Goal: Task Accomplishment & Management: Manage account settings

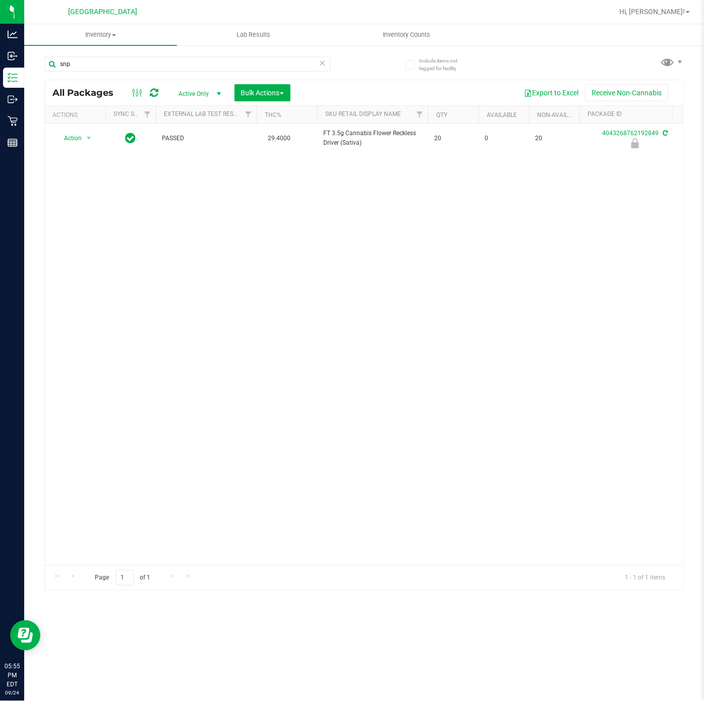
type input "snp"
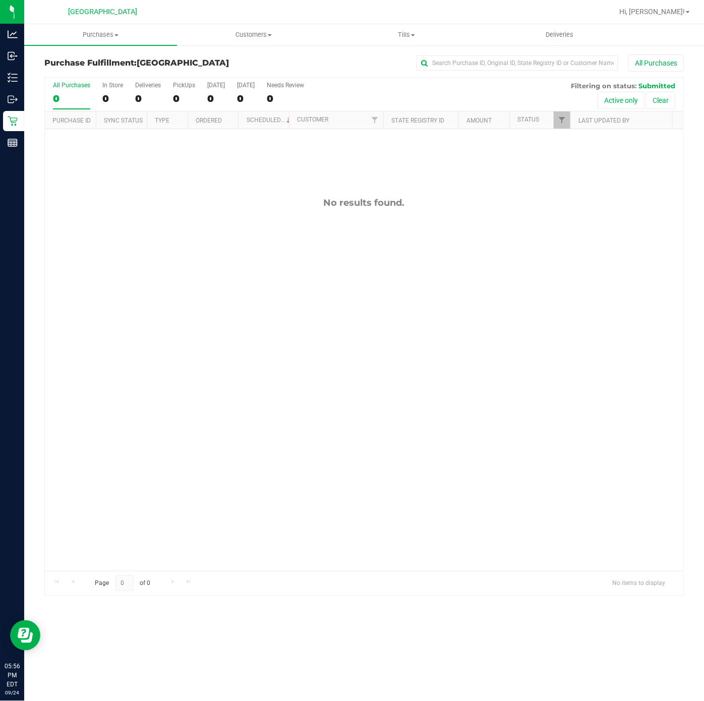
drag, startPoint x: 195, startPoint y: 259, endPoint x: 94, endPoint y: 221, distance: 108.0
click at [195, 257] on div "No results found." at bounding box center [364, 384] width 638 height 510
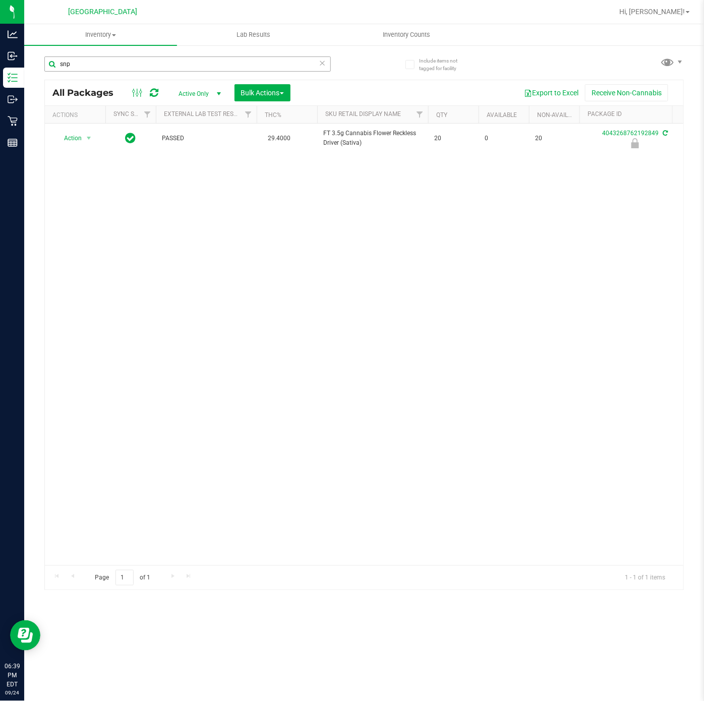
click at [127, 64] on input "snp" at bounding box center [187, 63] width 286 height 15
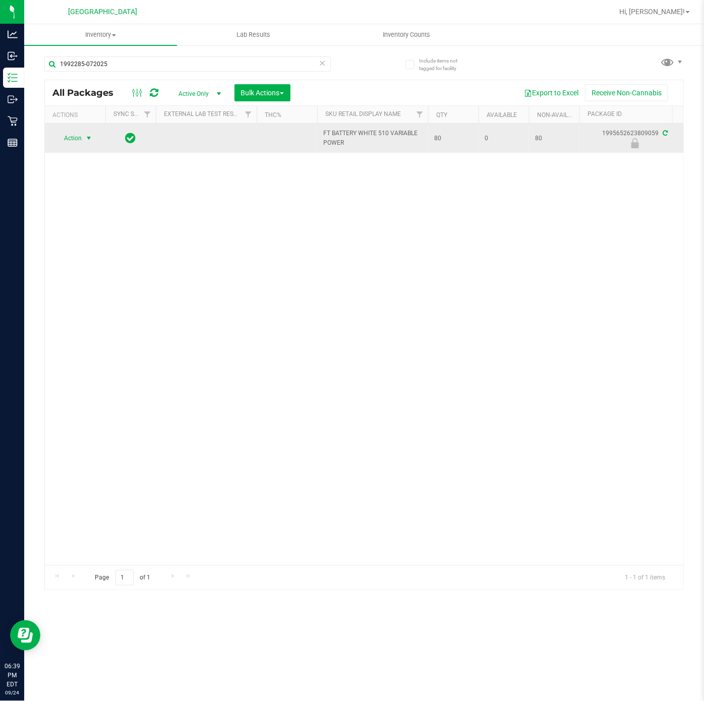
type input "1992285-072025"
click at [80, 145] on span "Action" at bounding box center [68, 138] width 27 height 14
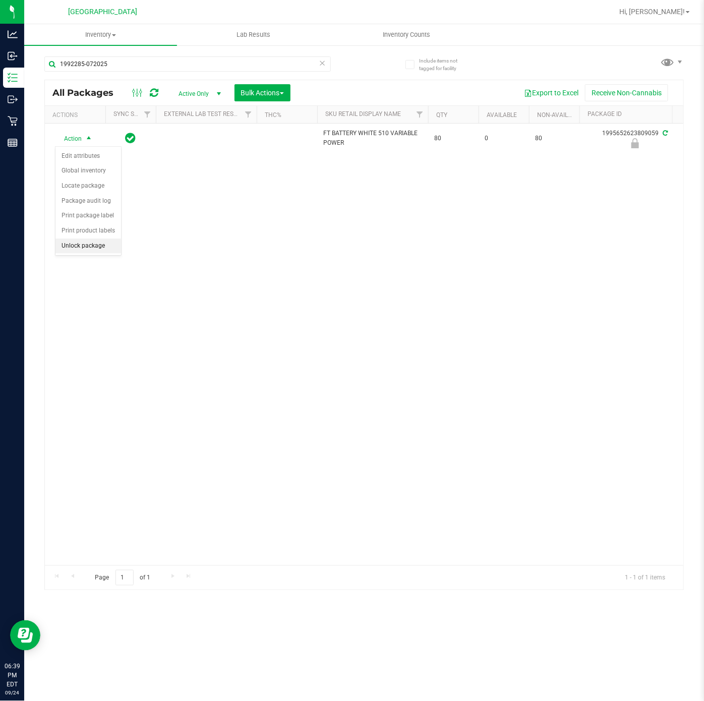
click at [92, 254] on li "Unlock package" at bounding box center [88, 246] width 66 height 15
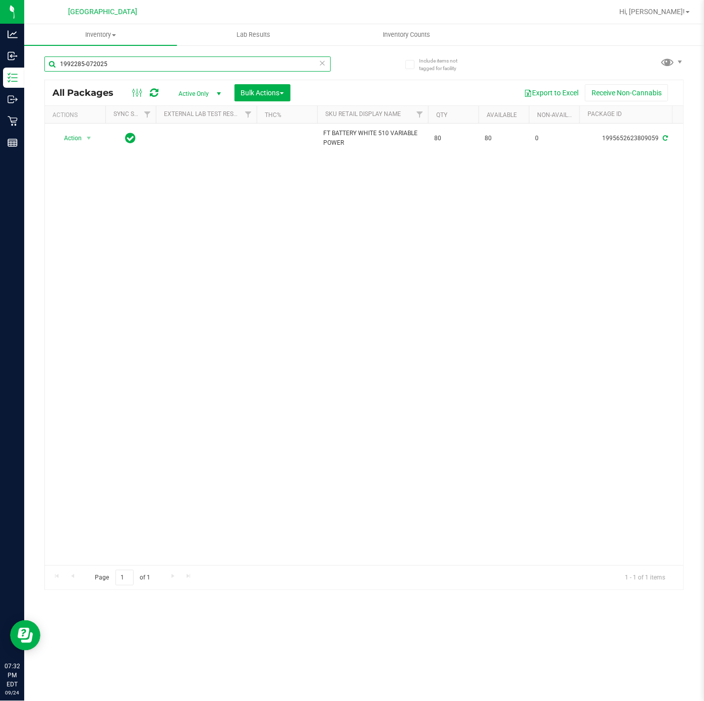
click at [153, 65] on input "1992285-072025" at bounding box center [187, 63] width 286 height 15
type input "wmo"
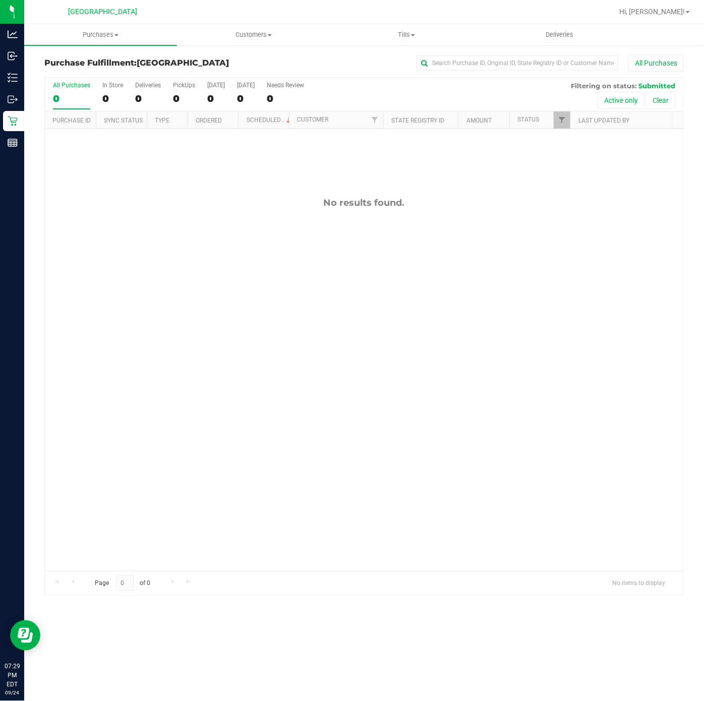
click at [233, 370] on div "No results found." at bounding box center [364, 384] width 638 height 510
click at [128, 433] on div "No results found." at bounding box center [364, 384] width 638 height 510
click at [104, 36] on span "Purchases" at bounding box center [100, 34] width 153 height 9
click at [97, 62] on span "Summary of purchases" at bounding box center [75, 60] width 103 height 9
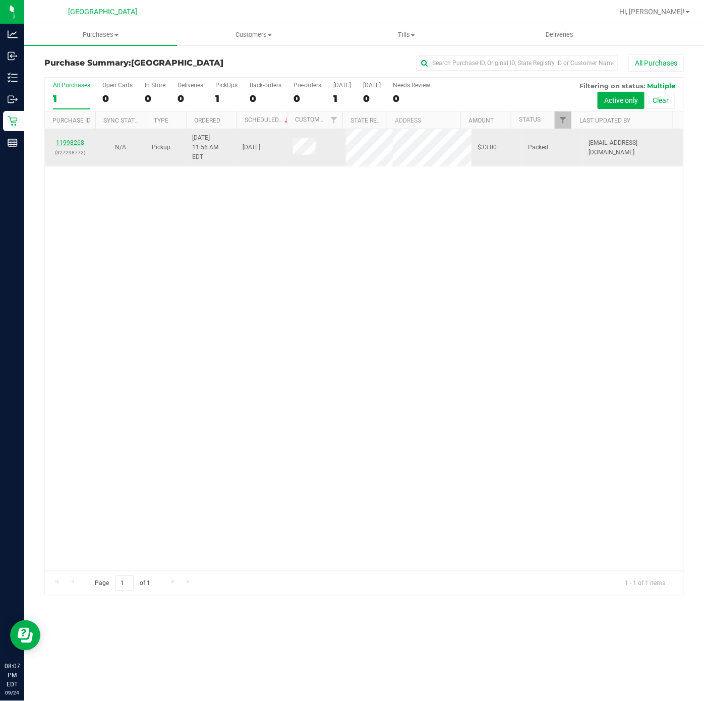
click at [80, 139] on link "11998268" at bounding box center [70, 142] width 28 height 7
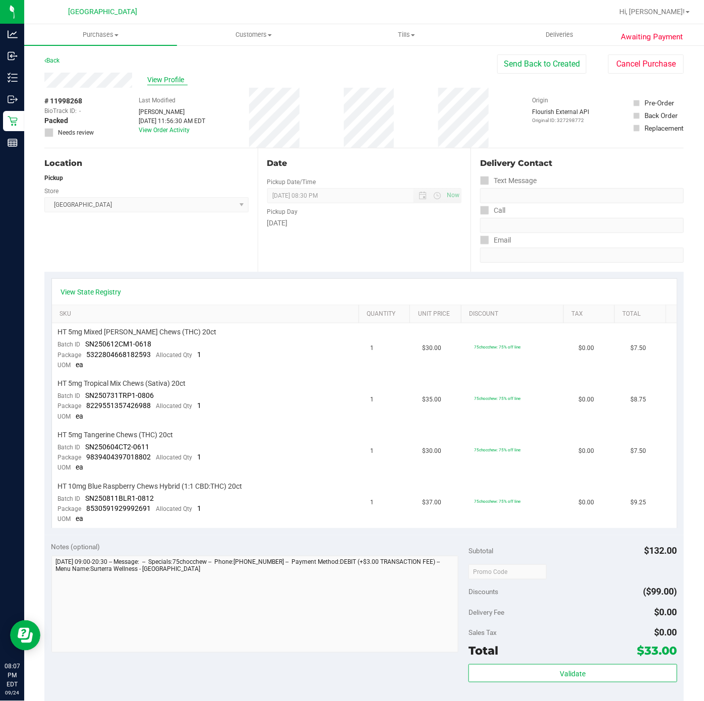
click at [156, 82] on span "View Profile" at bounding box center [167, 80] width 40 height 11
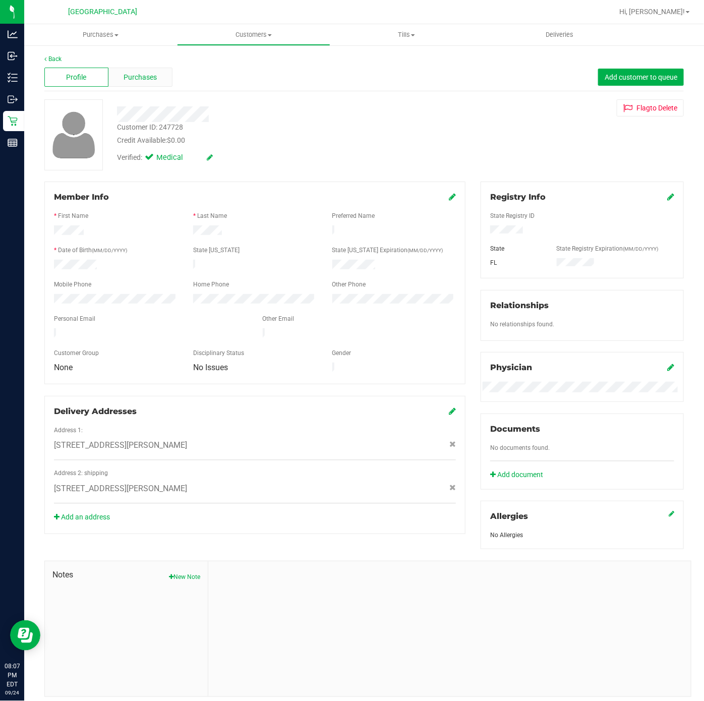
click at [153, 82] on span "Purchases" at bounding box center [140, 77] width 33 height 11
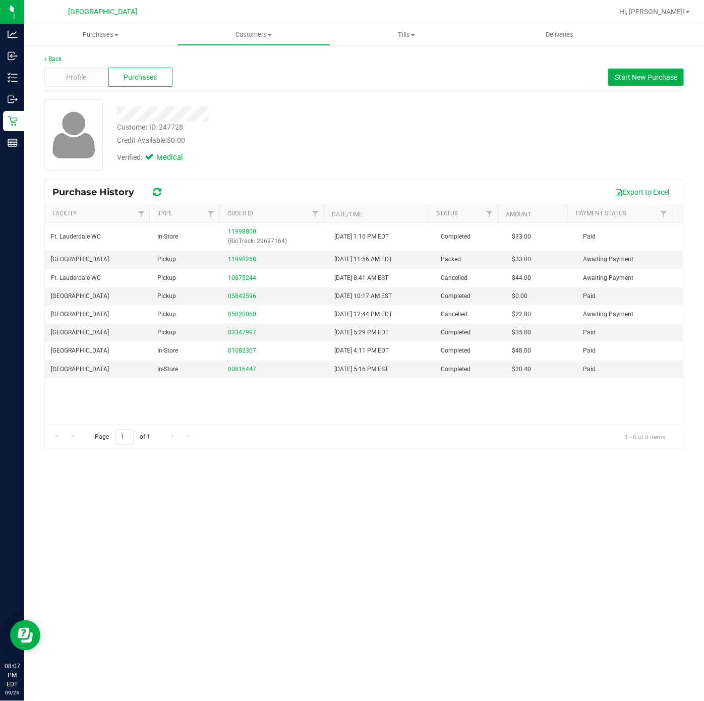
click at [351, 123] on div "Customer ID: 247728 Credit Available: $0.00" at bounding box center [272, 134] width 327 height 24
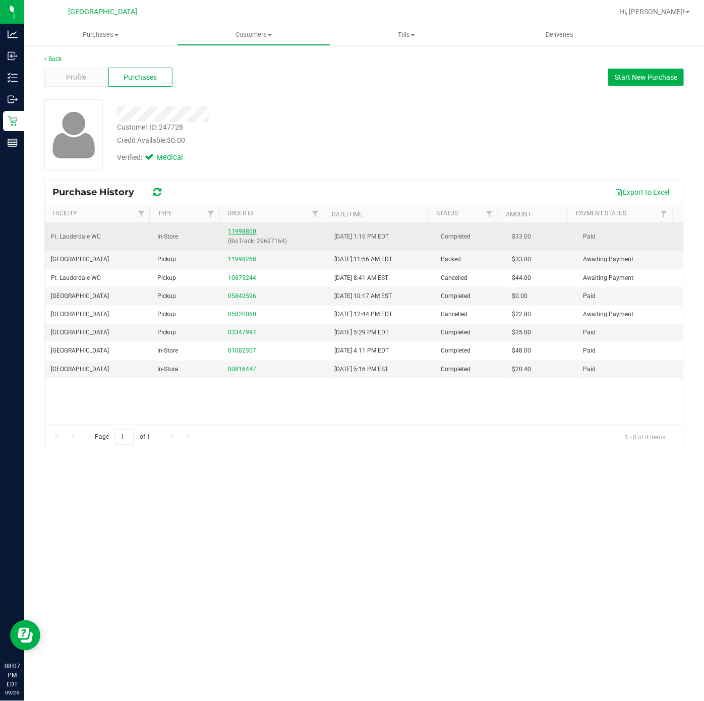
click at [246, 231] on link "11998800" at bounding box center [242, 231] width 28 height 7
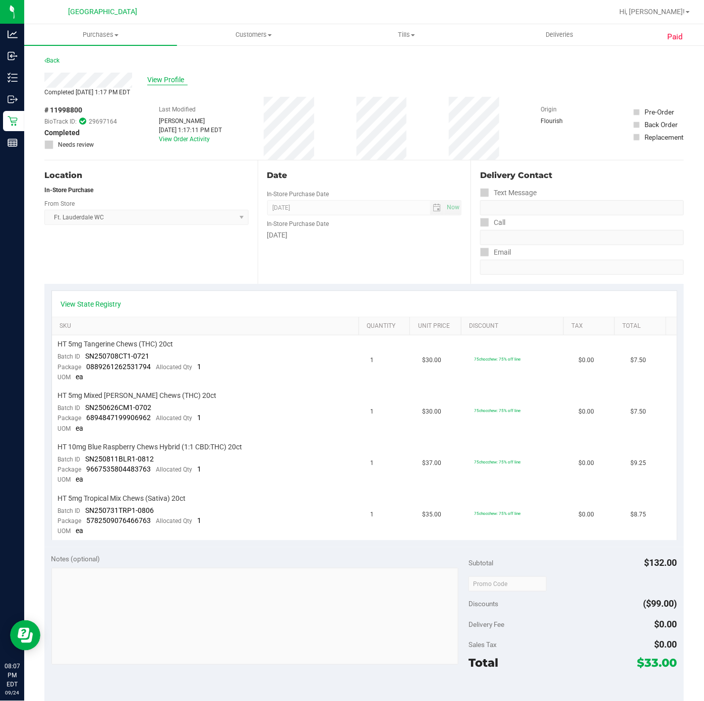
click at [168, 82] on span "View Profile" at bounding box center [167, 80] width 40 height 11
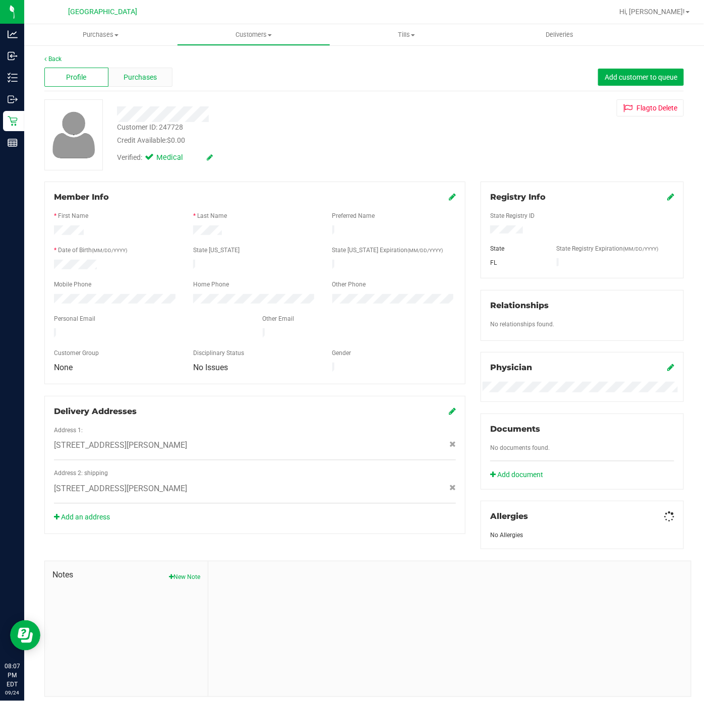
click at [154, 78] on span "Purchases" at bounding box center [140, 77] width 33 height 11
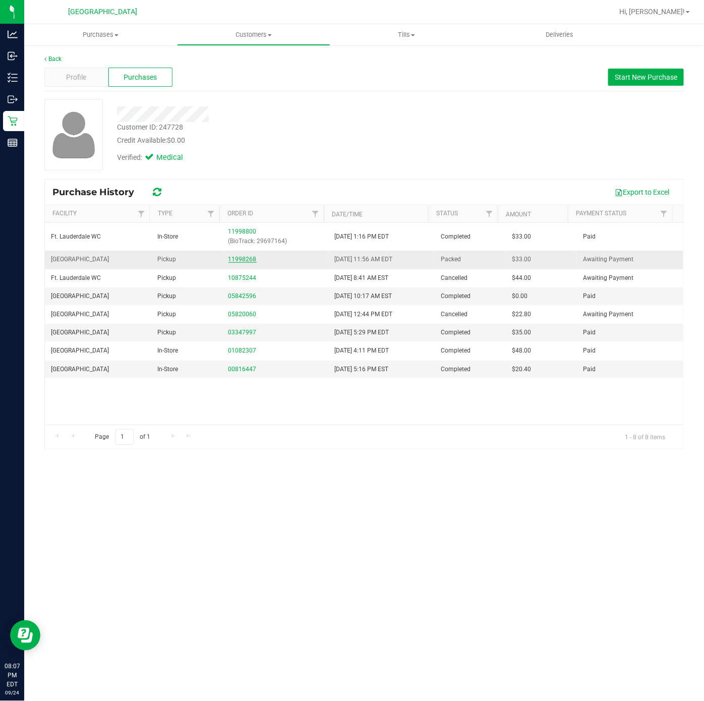
click at [240, 262] on link "11998268" at bounding box center [242, 259] width 28 height 7
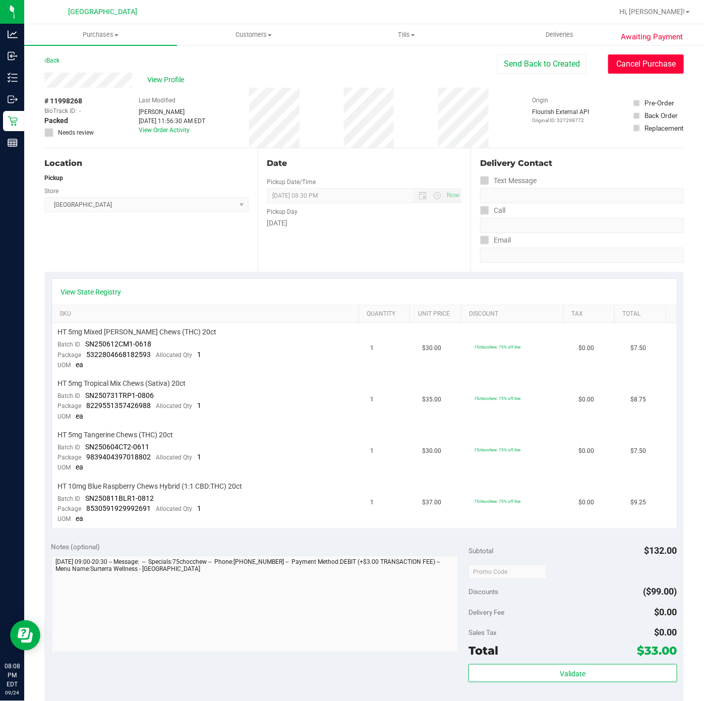
click at [625, 58] on button "Cancel Purchase" at bounding box center [646, 63] width 76 height 19
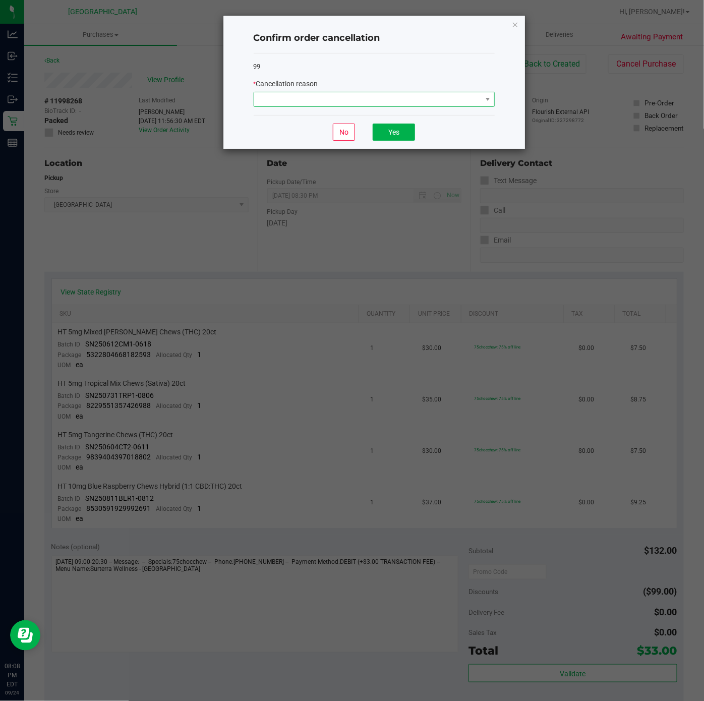
click at [433, 100] on span at bounding box center [367, 99] width 227 height 14
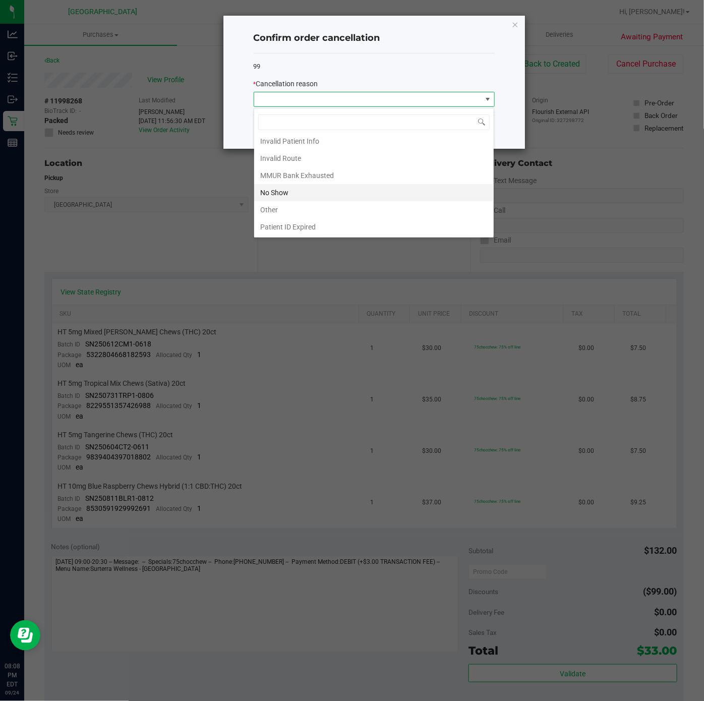
scroll to position [57, 0]
click at [297, 174] on li "No Show" at bounding box center [374, 175] width 240 height 17
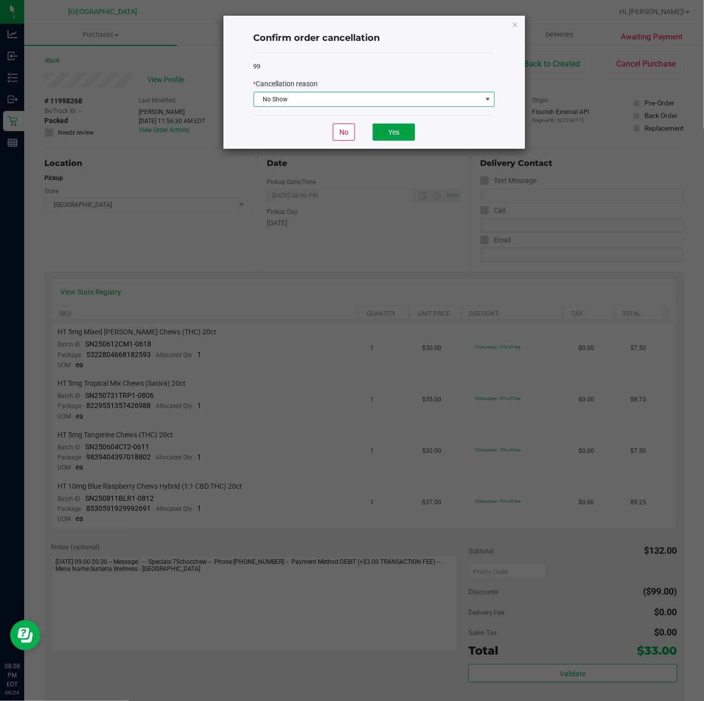
click at [385, 132] on button "Yes" at bounding box center [394, 132] width 42 height 17
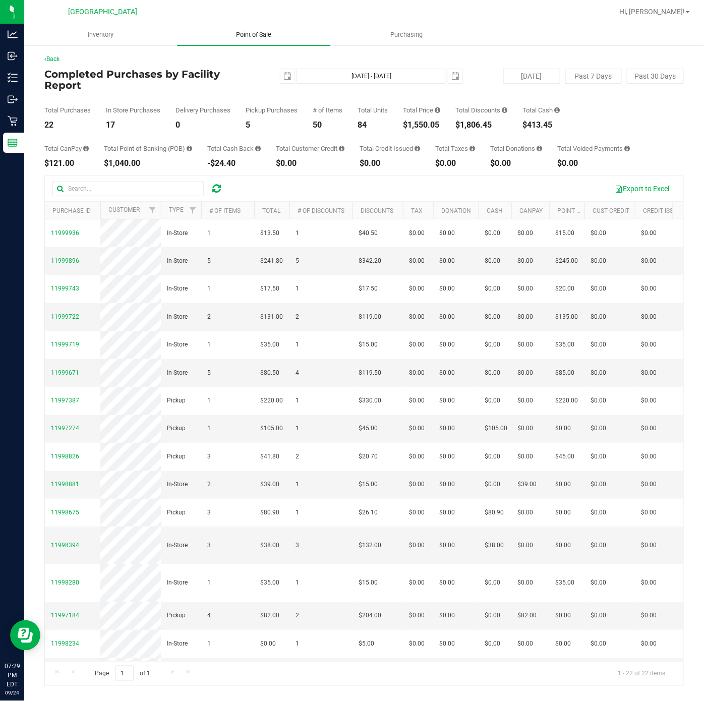
click at [251, 38] on span "Point of Sale" at bounding box center [253, 34] width 63 height 9
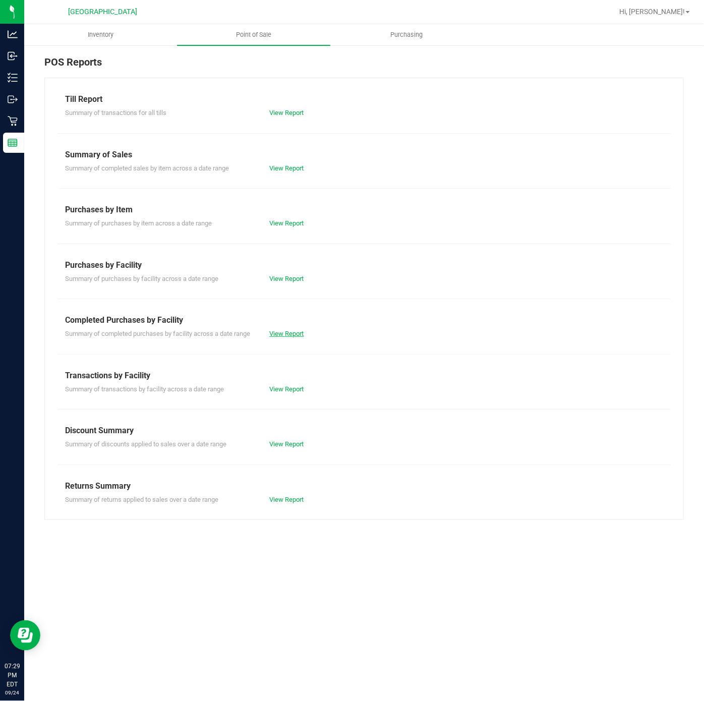
click at [289, 330] on link "View Report" at bounding box center [286, 334] width 34 height 8
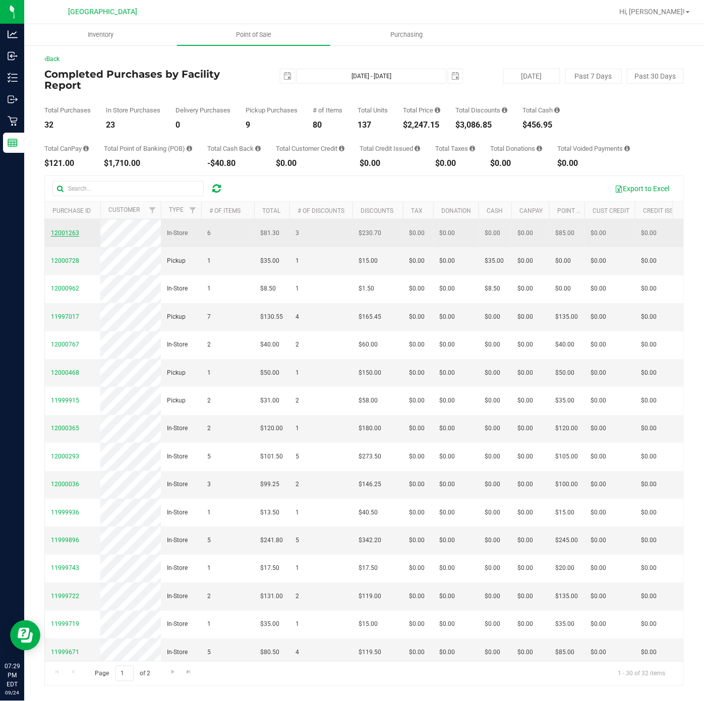
click at [65, 232] on span "12001263" at bounding box center [65, 232] width 28 height 7
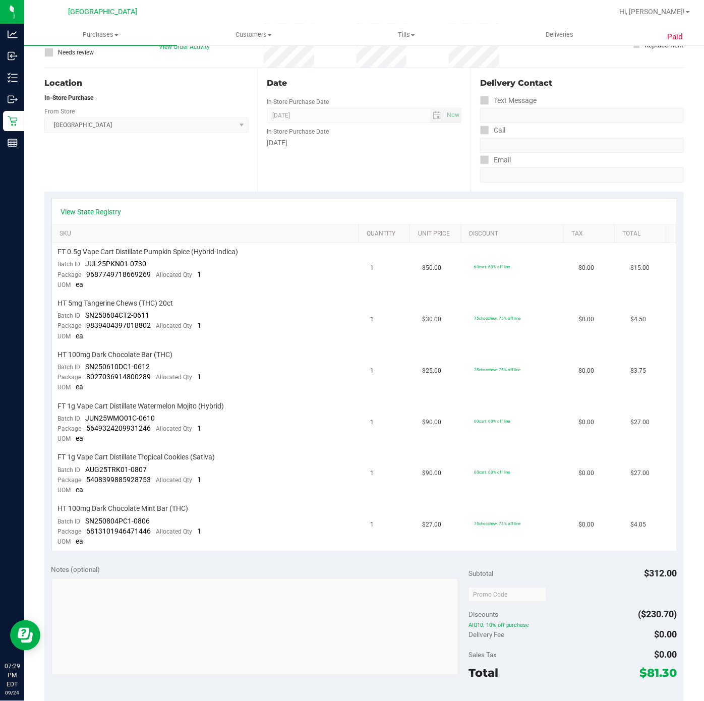
scroll to position [227, 0]
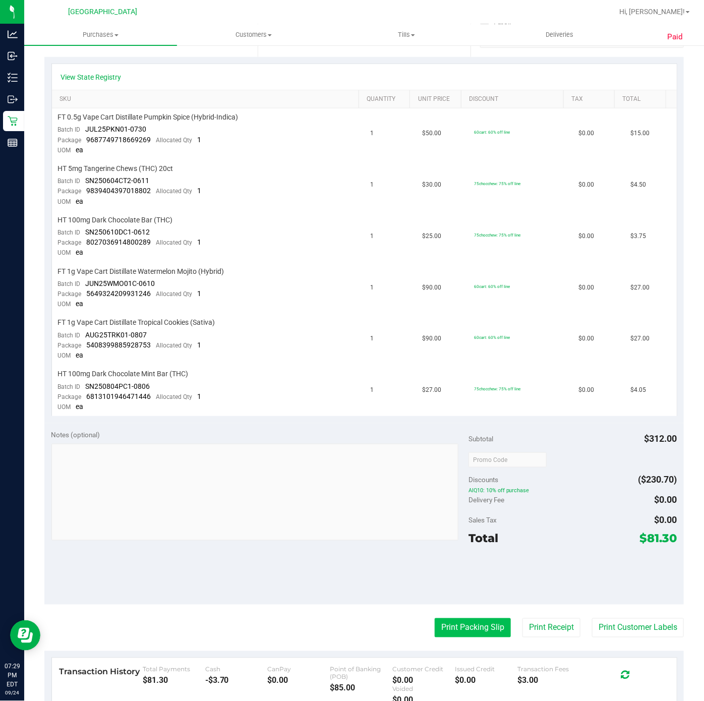
click at [436, 624] on button "Print Packing Slip" at bounding box center [473, 627] width 76 height 19
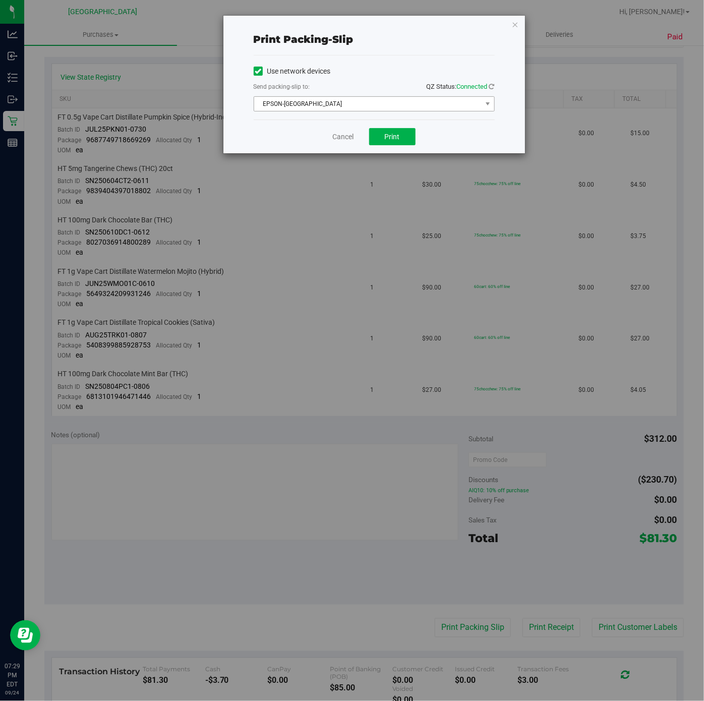
click at [385, 105] on span "EPSON-[GEOGRAPHIC_DATA]" at bounding box center [367, 104] width 227 height 14
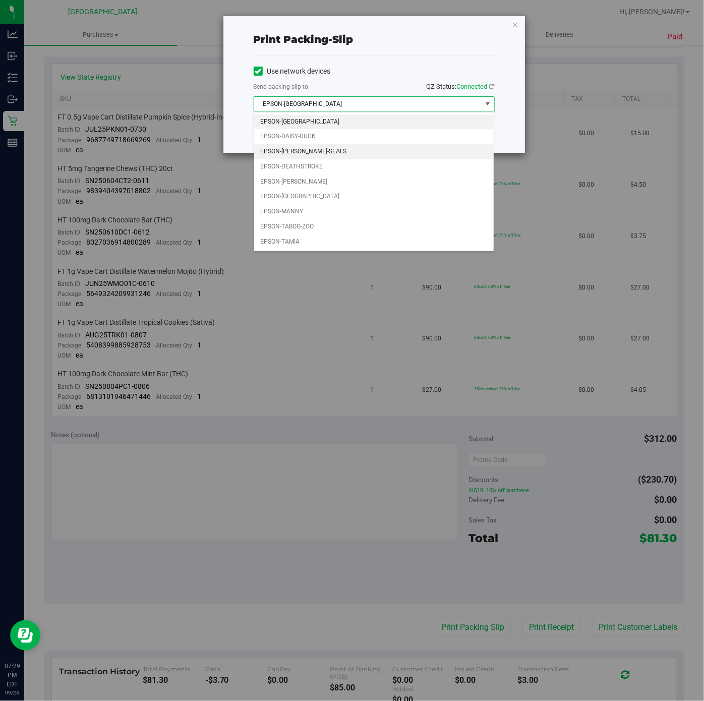
click at [308, 153] on li "EPSON-[PERSON_NAME]-SEALS" at bounding box center [374, 151] width 240 height 15
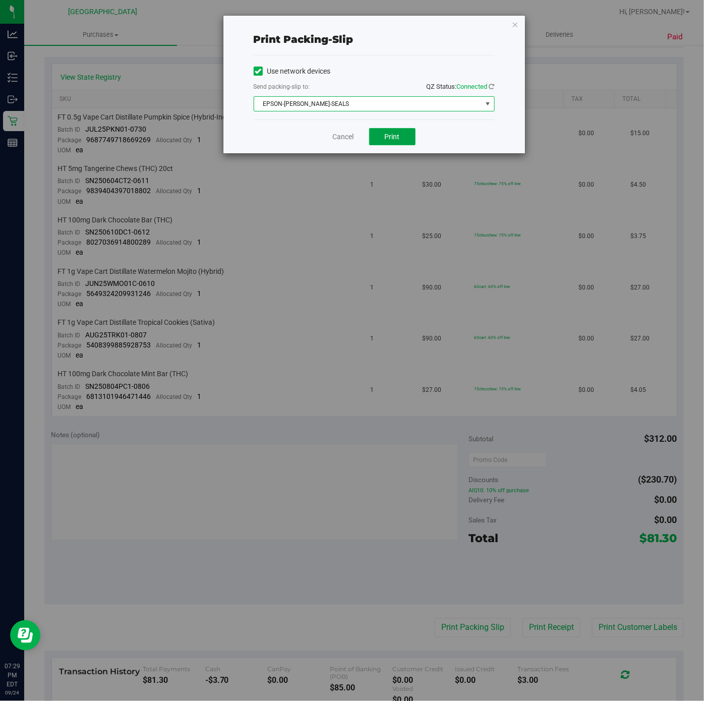
click at [382, 145] on button "Print" at bounding box center [392, 136] width 46 height 17
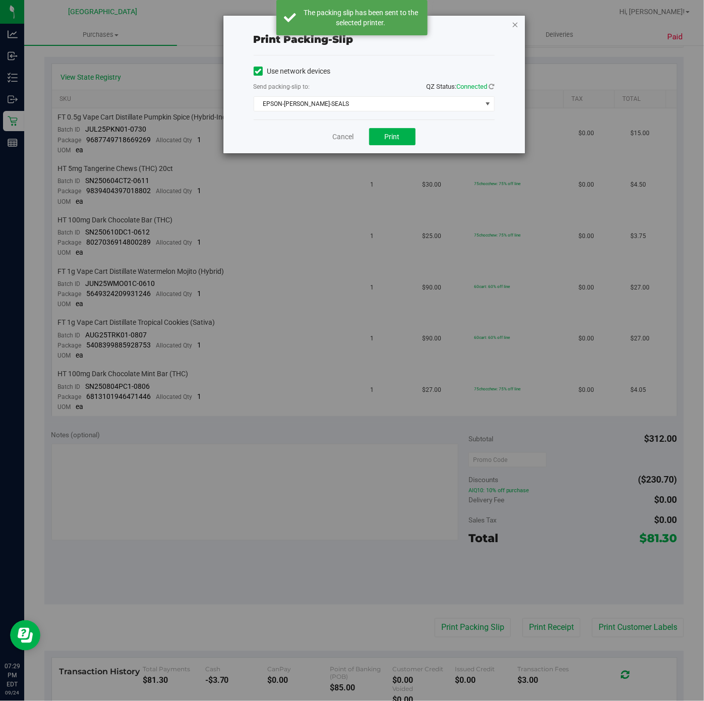
click at [516, 28] on icon "button" at bounding box center [515, 24] width 7 height 12
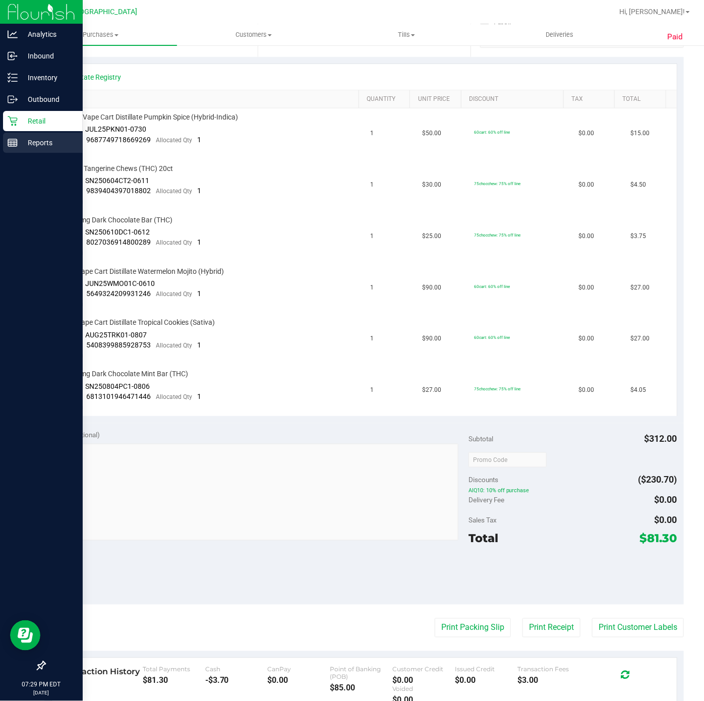
click at [27, 141] on p "Reports" at bounding box center [48, 143] width 61 height 12
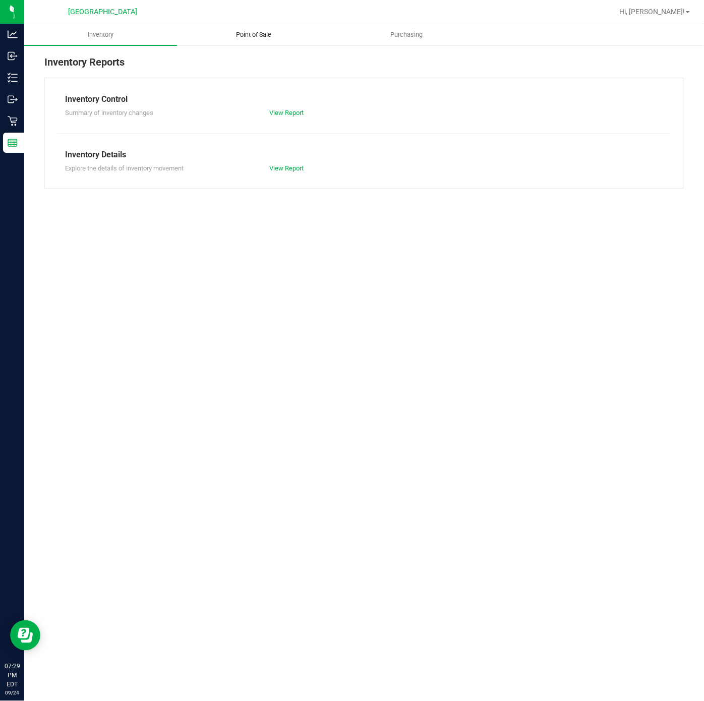
click at [270, 32] on span "Point of Sale" at bounding box center [253, 34] width 63 height 9
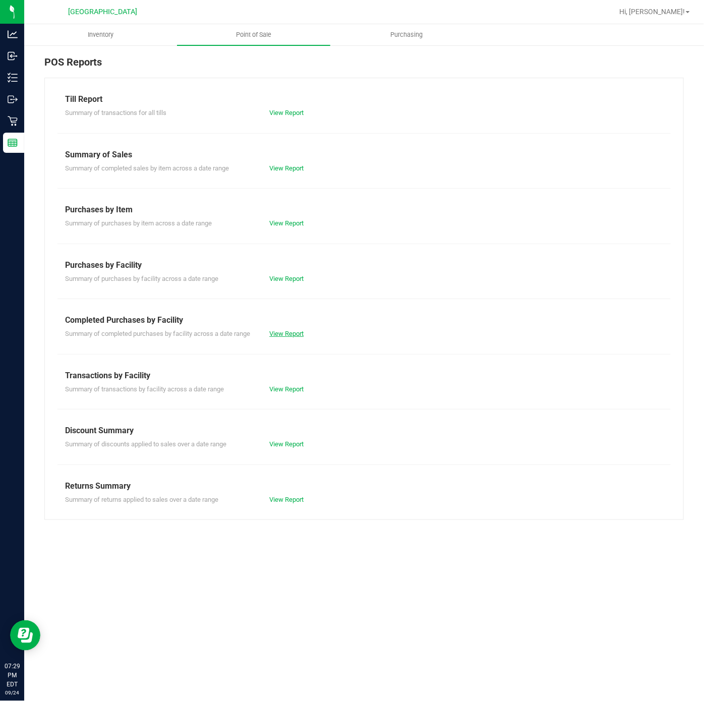
drag, startPoint x: 295, startPoint y: 324, endPoint x: 296, endPoint y: 330, distance: 6.1
click at [296, 324] on div "Completed Purchases by Facility" at bounding box center [364, 320] width 598 height 12
click at [296, 334] on link "View Report" at bounding box center [286, 334] width 34 height 8
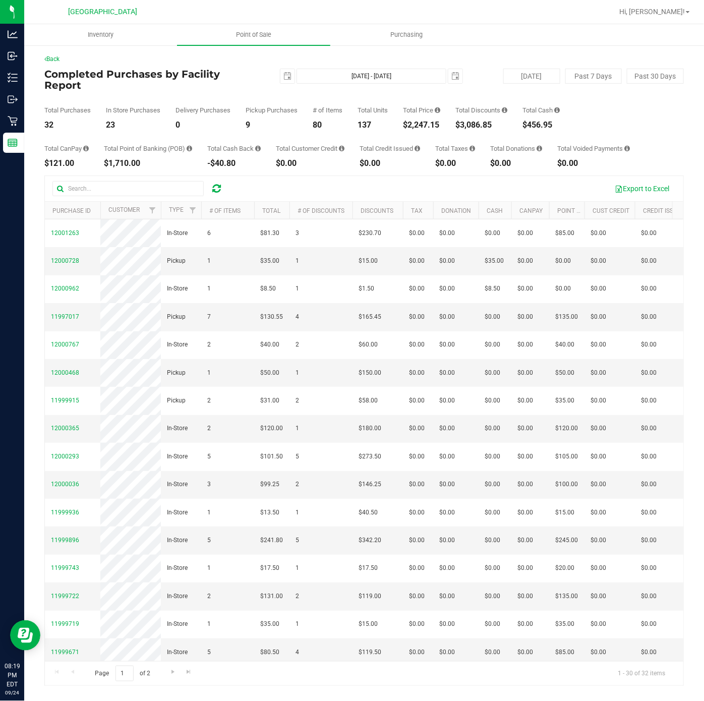
click at [142, 133] on div "Total CanPay $121.00 Total Point of Banking (POB) $1,710.00 Total Cash Back -$4…" at bounding box center [363, 148] width 639 height 38
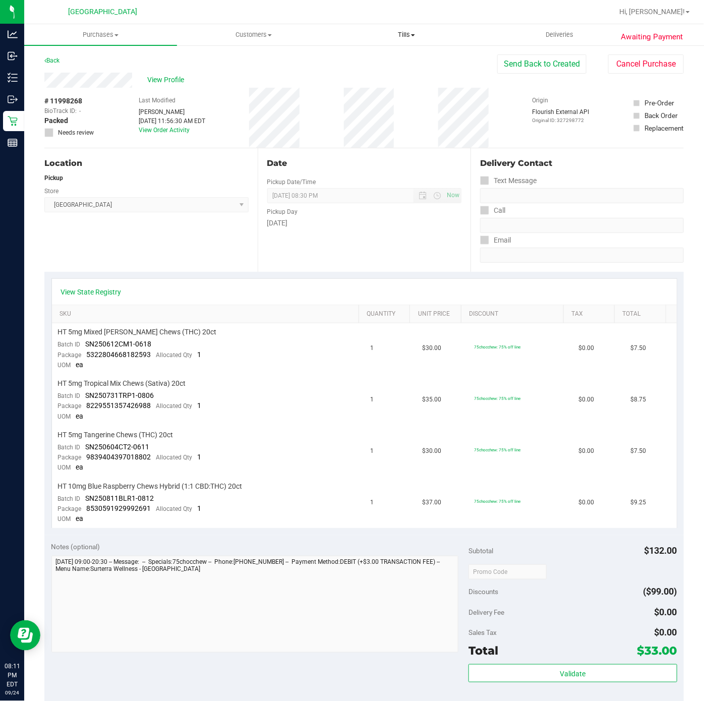
click at [406, 33] on span "Tills" at bounding box center [407, 34] width 152 height 9
click at [389, 62] on span "Manage tills" at bounding box center [364, 60] width 68 height 9
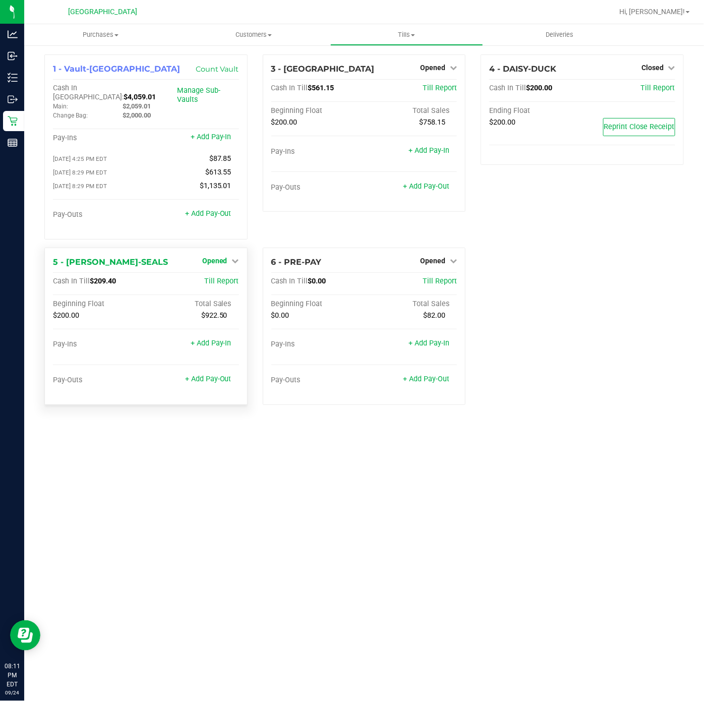
click at [206, 257] on span "Opened" at bounding box center [214, 261] width 25 height 8
click at [200, 277] on div "Close Till" at bounding box center [216, 281] width 75 height 13
click at [219, 277] on link "Close Till" at bounding box center [215, 281] width 27 height 8
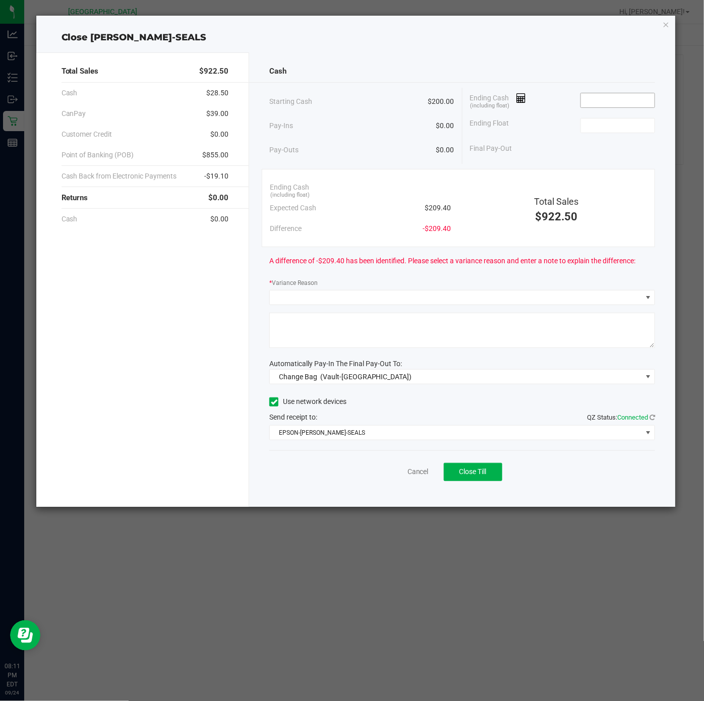
click at [614, 106] on input at bounding box center [618, 100] width 74 height 14
type input "9"
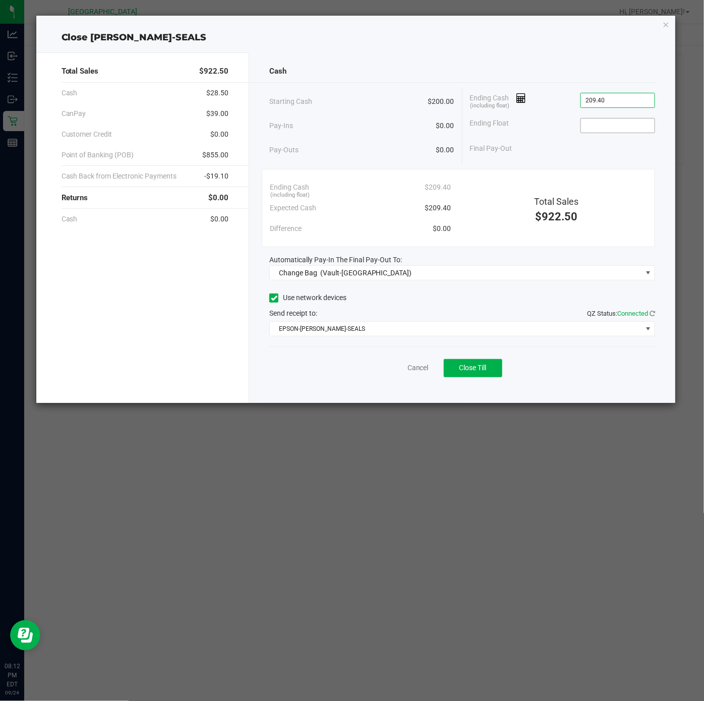
type input "$209.40"
click at [601, 129] on input at bounding box center [618, 126] width 74 height 14
type input "$200.00"
click at [514, 143] on div "Final Pay-Out $9.40" at bounding box center [563, 148] width 186 height 21
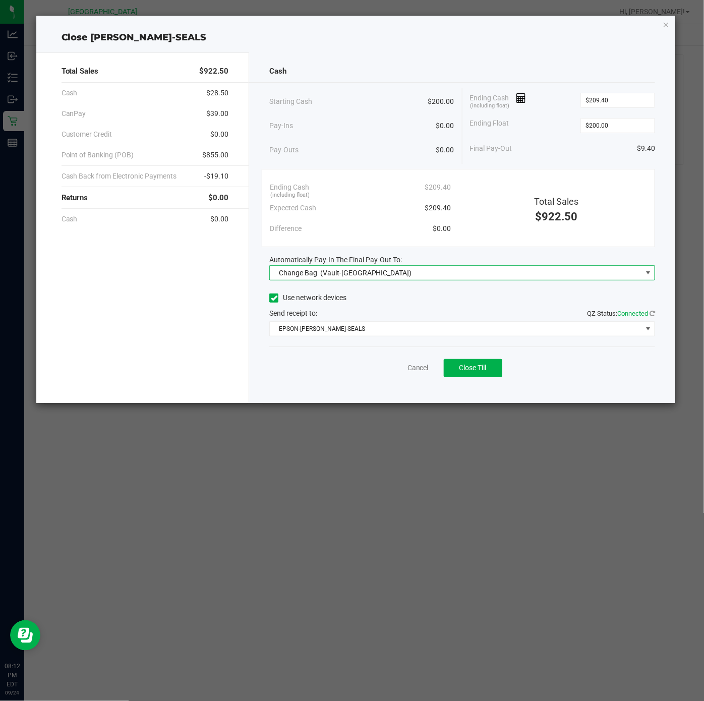
click at [371, 274] on span "(Vault-Deerfield Beach)" at bounding box center [366, 273] width 92 height 8
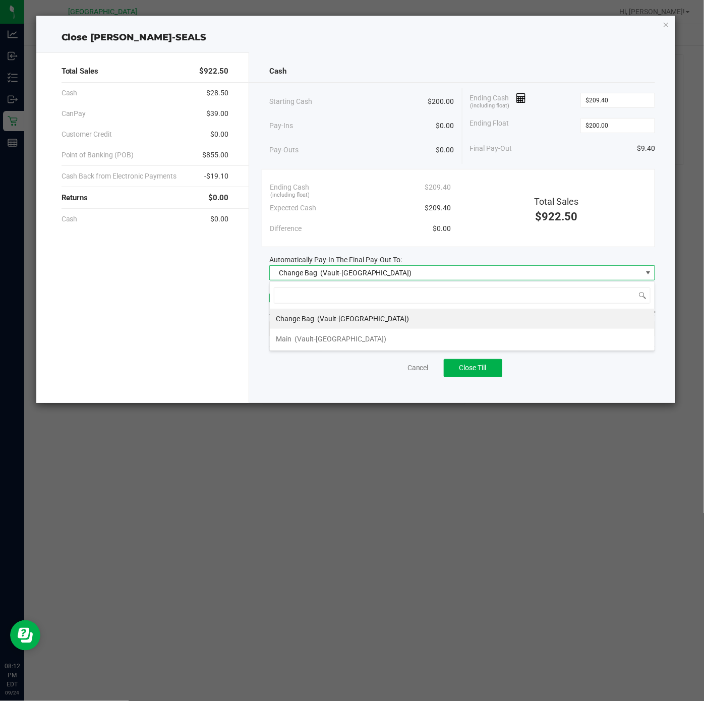
scroll to position [15, 386]
click at [353, 346] on div "Main (Vault-Deerfield Beach)" at bounding box center [331, 339] width 110 height 18
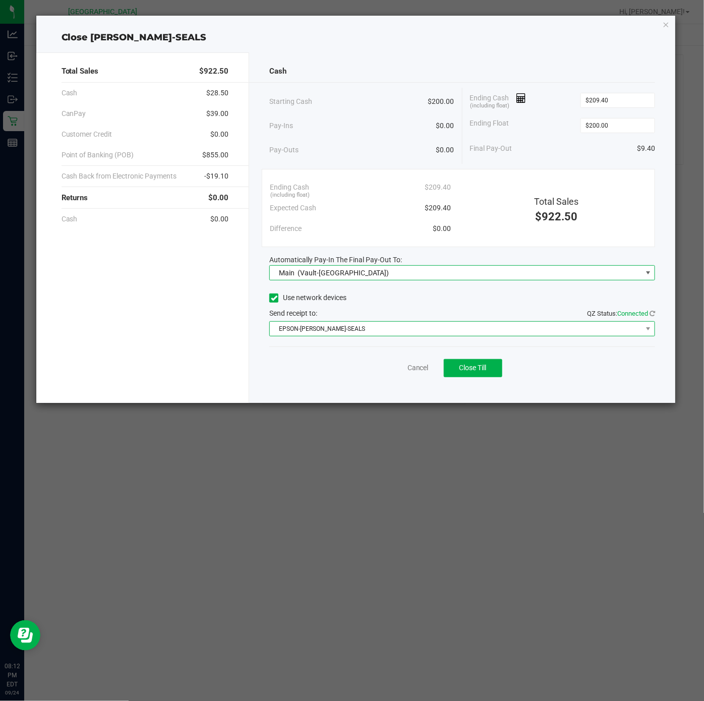
click at [332, 333] on span "EPSON-DAN-SEALS" at bounding box center [456, 329] width 372 height 14
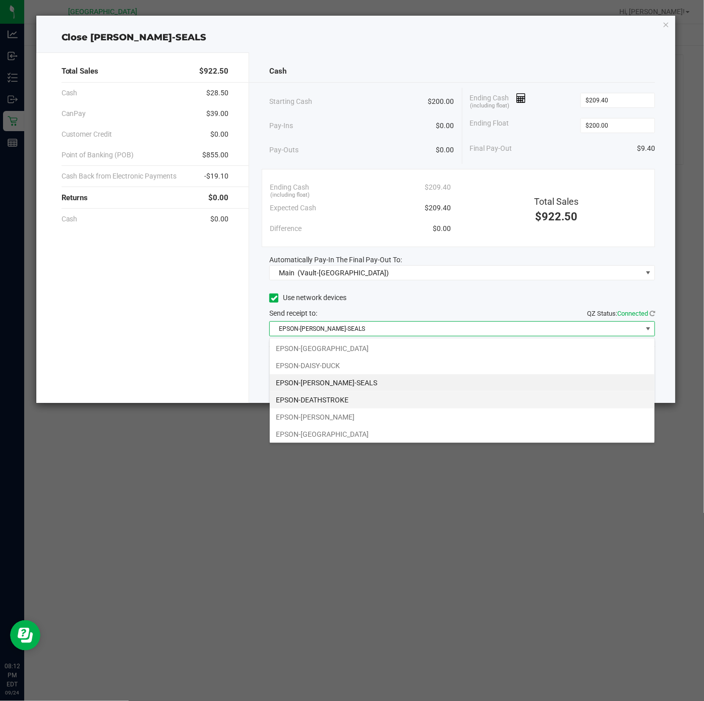
click at [339, 401] on li "EPSON-DEATHSTROKE" at bounding box center [462, 399] width 385 height 17
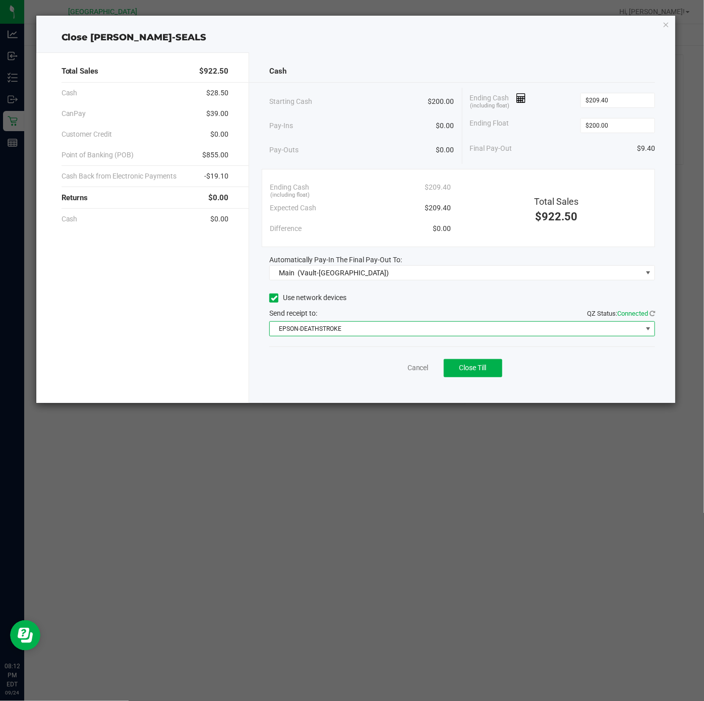
click at [375, 106] on div "Starting Cash $200.00" at bounding box center [361, 102] width 185 height 28
click at [665, 26] on icon "button" at bounding box center [666, 24] width 7 height 12
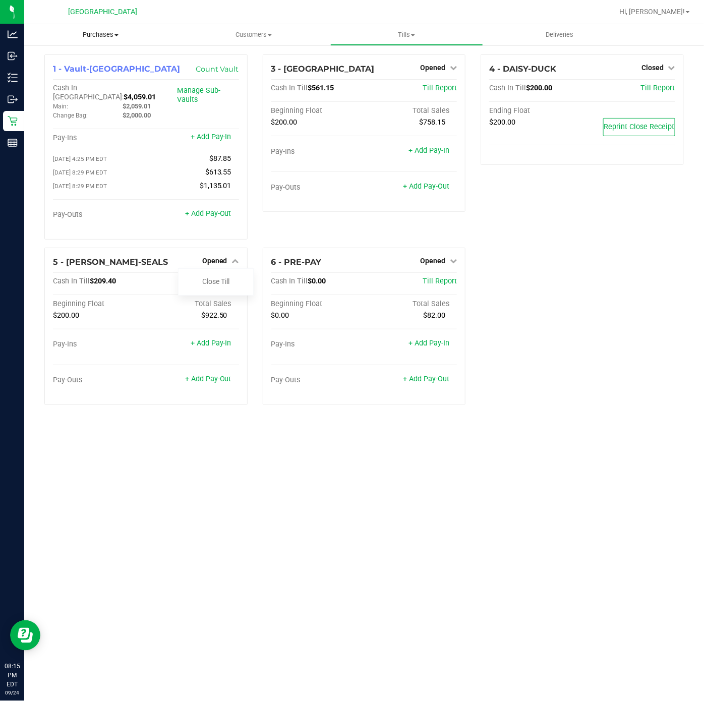
click at [100, 33] on span "Purchases" at bounding box center [100, 34] width 153 height 9
click at [85, 70] on span "Fulfillment" at bounding box center [55, 73] width 63 height 9
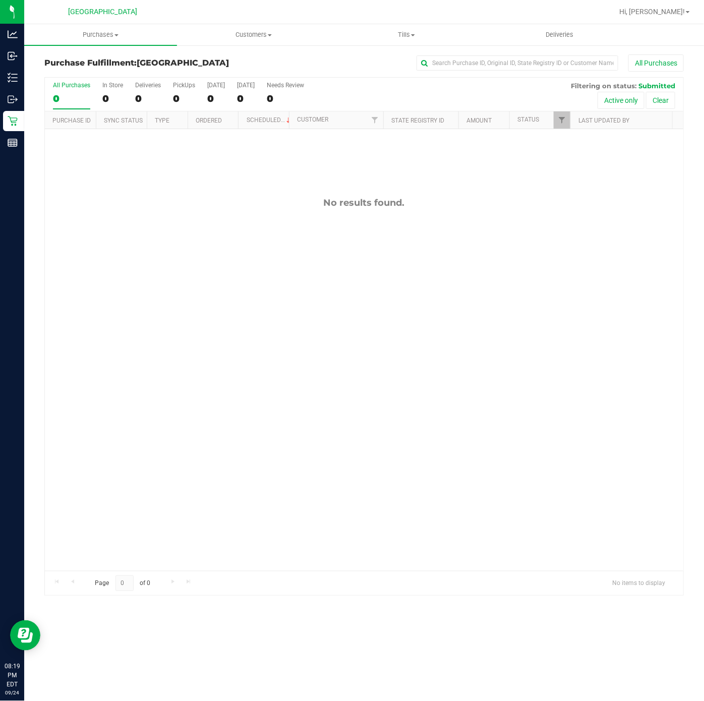
click at [197, 290] on div "No results found." at bounding box center [364, 384] width 638 height 510
click at [299, 266] on div "No results found." at bounding box center [364, 384] width 638 height 510
click at [337, 64] on div "All Purchases" at bounding box center [471, 62] width 426 height 17
click at [687, 14] on link "Hi, [PERSON_NAME]!" at bounding box center [654, 12] width 79 height 11
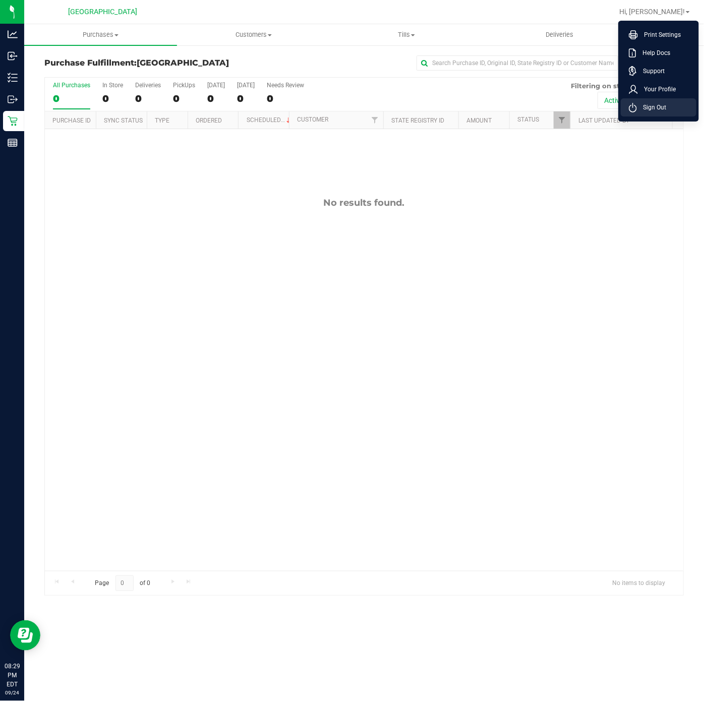
click at [654, 108] on span "Sign Out" at bounding box center [651, 107] width 29 height 10
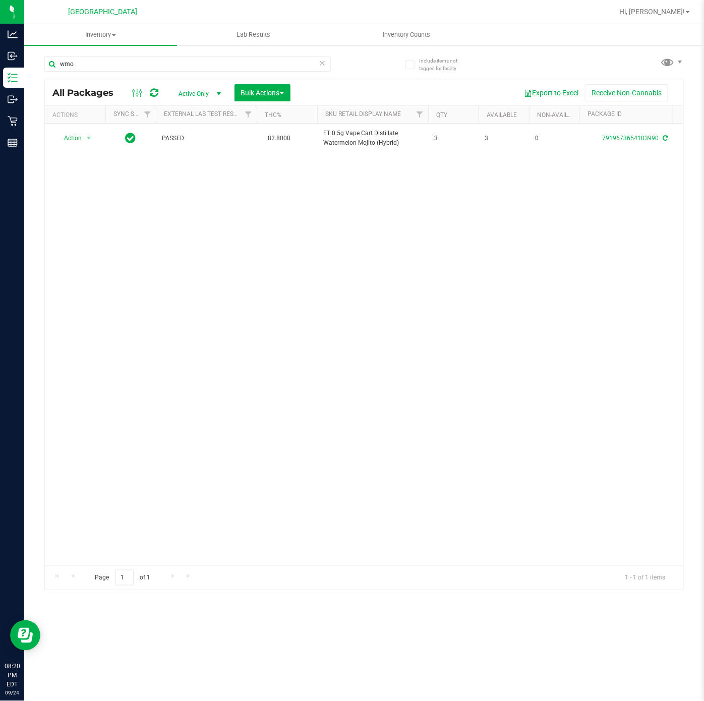
click at [324, 66] on icon at bounding box center [322, 62] width 7 height 12
